Goal: Find specific page/section: Find specific page/section

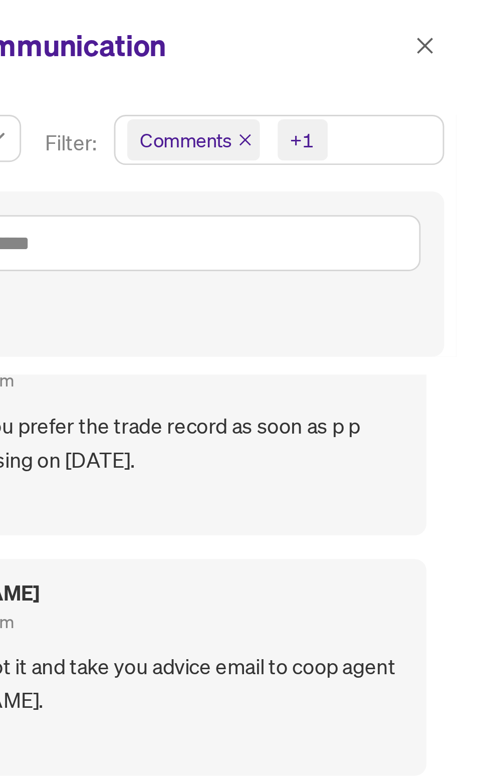
click at [432, 45] on span "+1" at bounding box center [426, 48] width 17 height 14
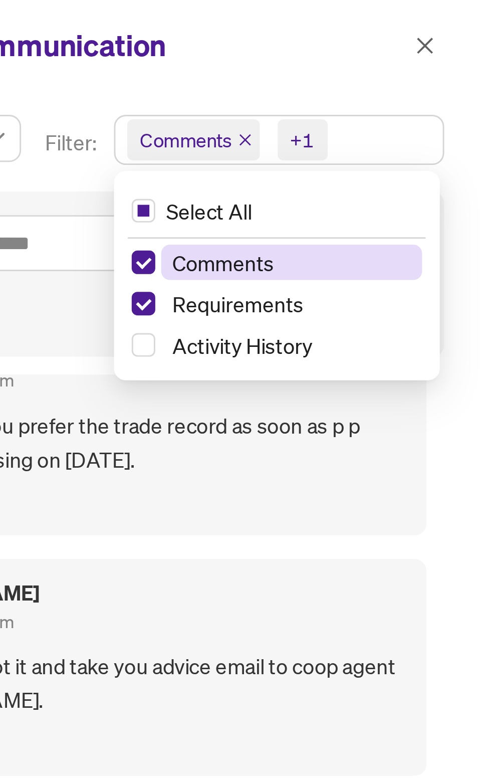
click at [433, 88] on span "Comments" at bounding box center [423, 89] width 89 height 12
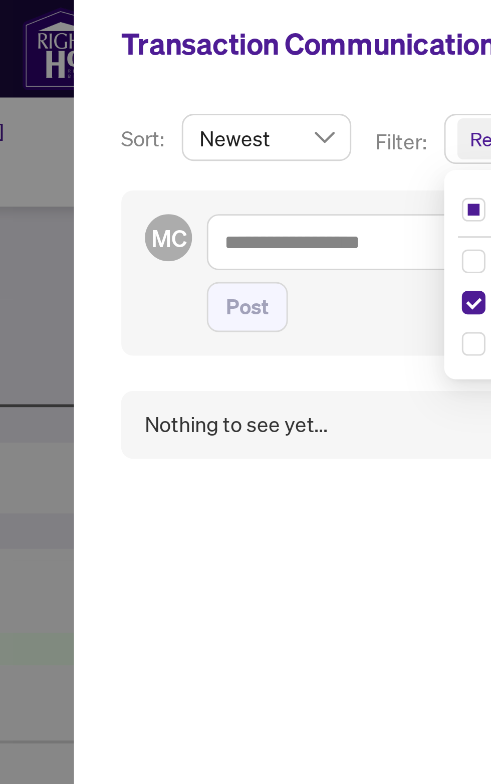
click at [278, 147] on div "Nothing to see yet..." at bounding box center [292, 144] width 62 height 11
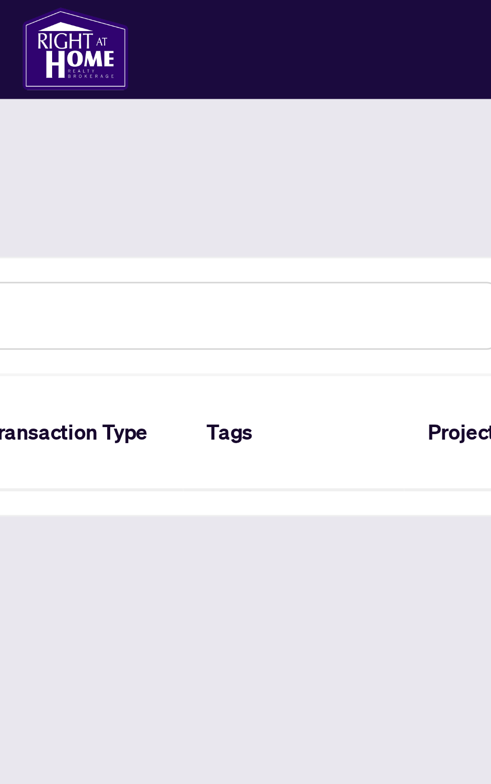
scroll to position [1, 0]
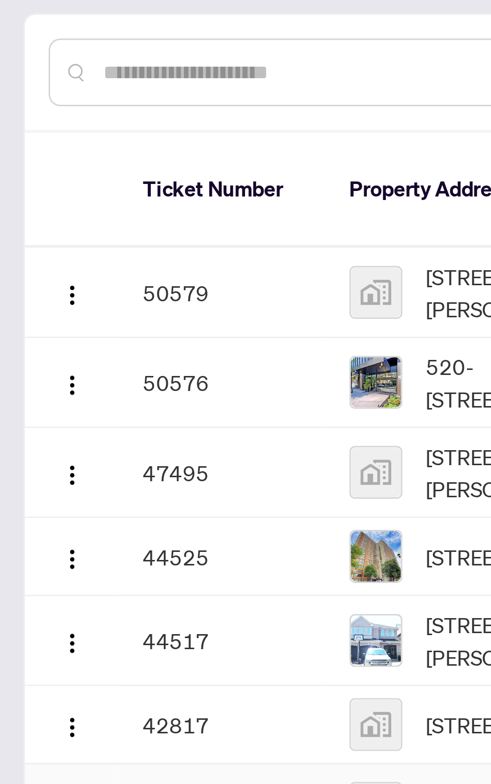
click at [56, 175] on td "50579" at bounding box center [76, 182] width 70 height 31
click at [17, 174] on button "button" at bounding box center [25, 182] width 16 height 16
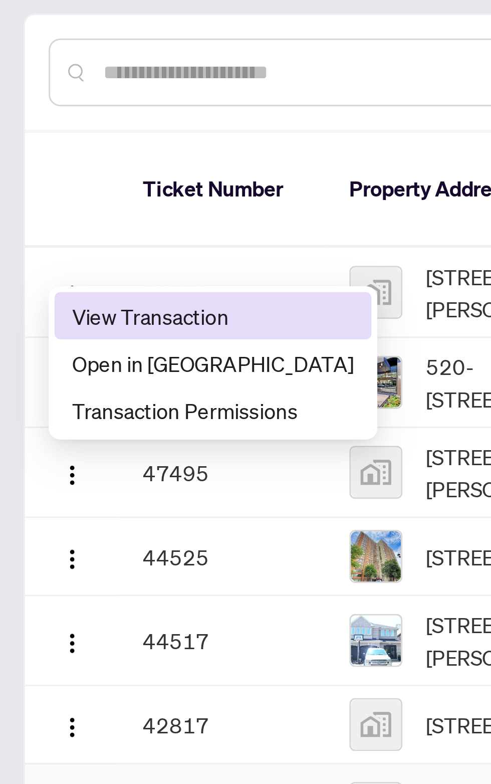
click at [38, 191] on span "View Transaction" at bounding box center [73, 190] width 96 height 11
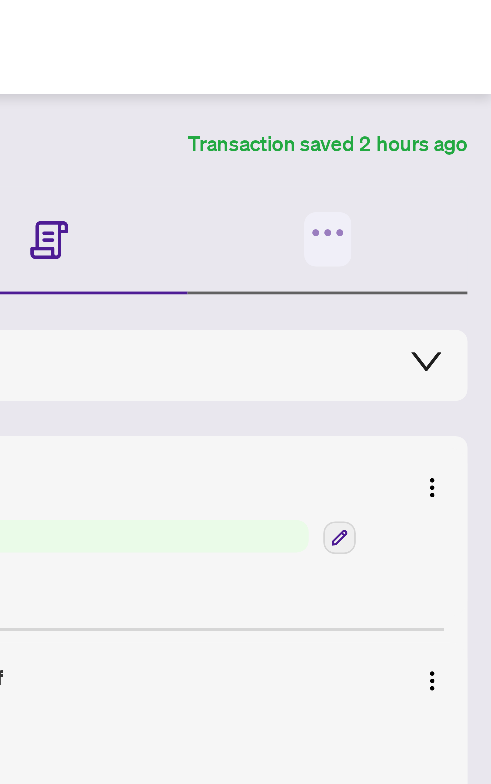
click at [435, 126] on span "button" at bounding box center [435, 120] width 14 height 19
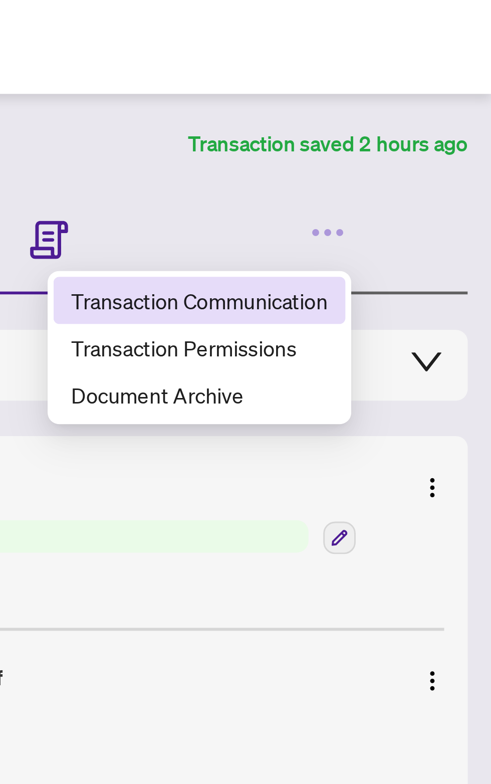
click at [389, 147] on li "Transaction Communication" at bounding box center [391, 141] width 99 height 16
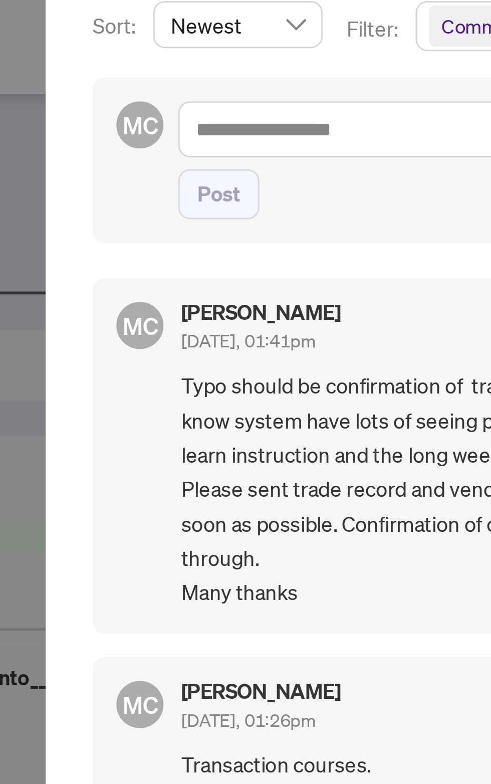
scroll to position [1, 0]
